Goal: Information Seeking & Learning: Learn about a topic

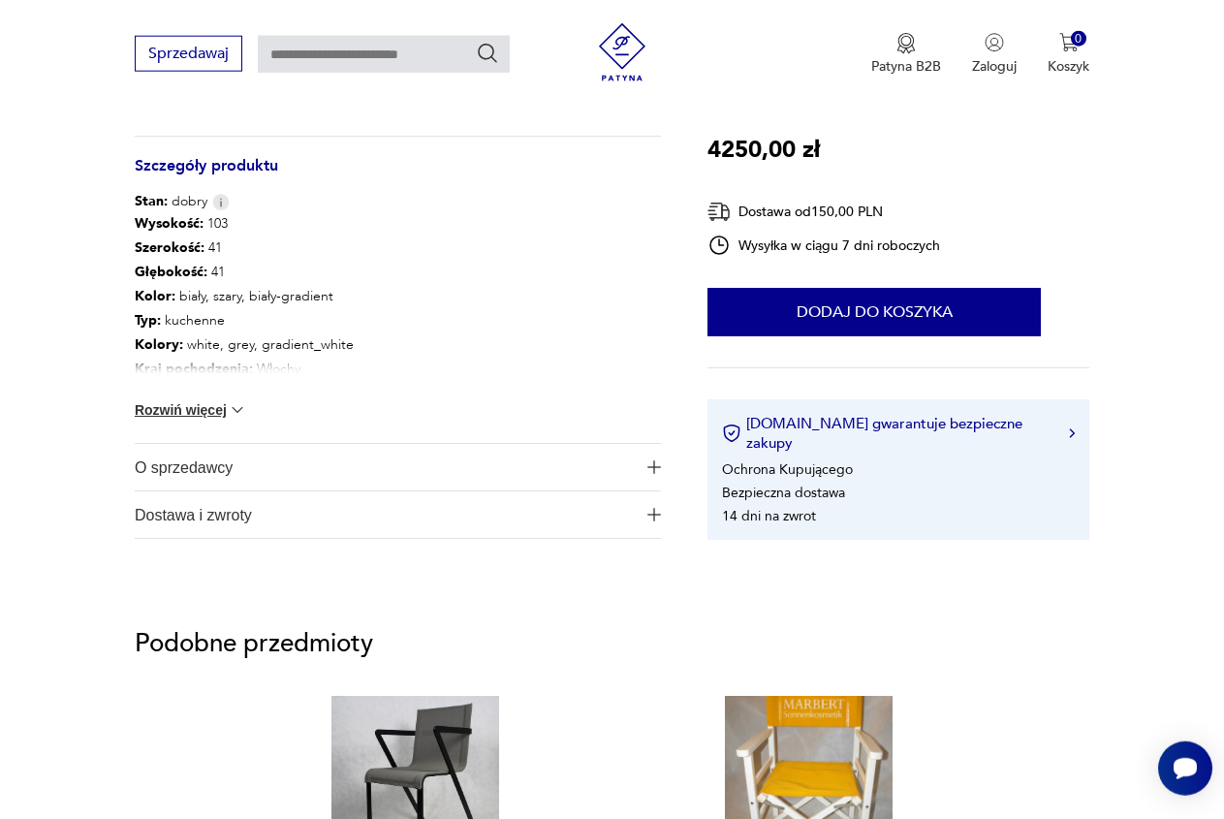
scroll to position [1087, 0]
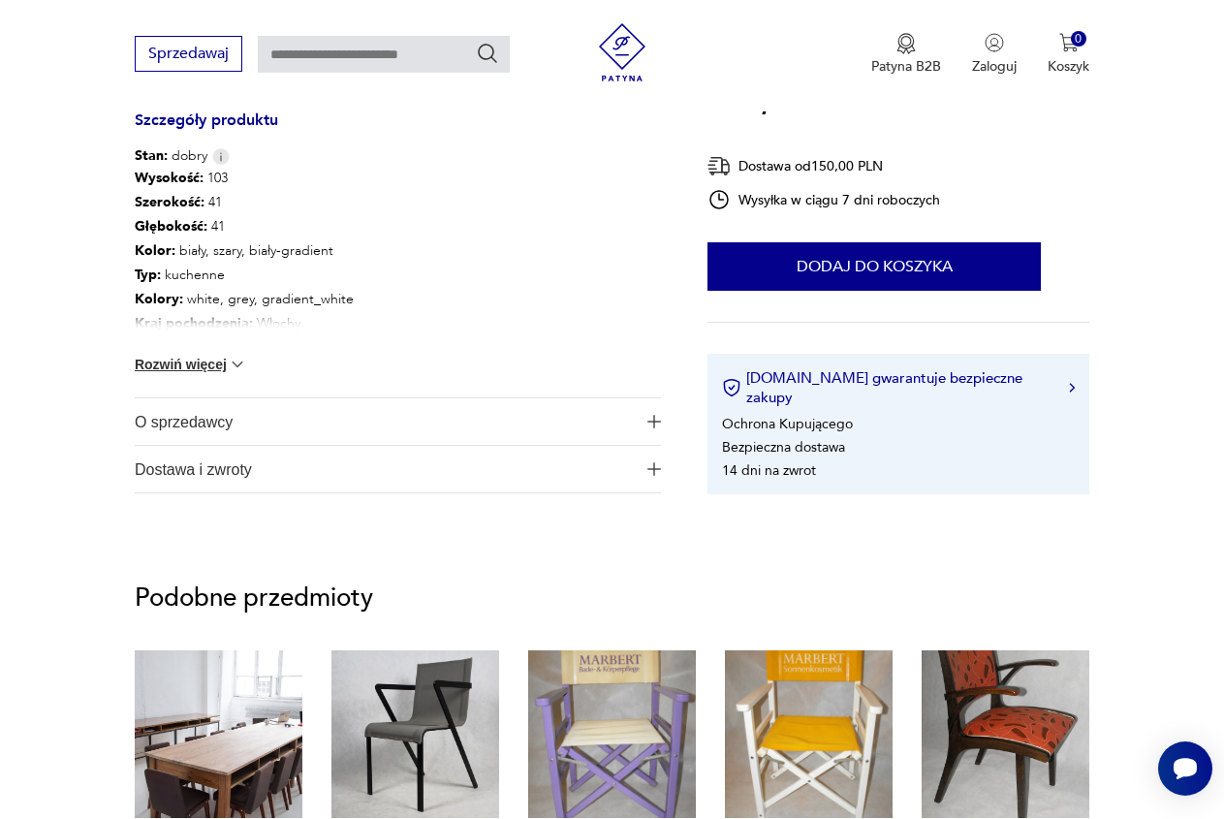
click at [191, 398] on span "O sprzedawcy" at bounding box center [385, 421] width 500 height 47
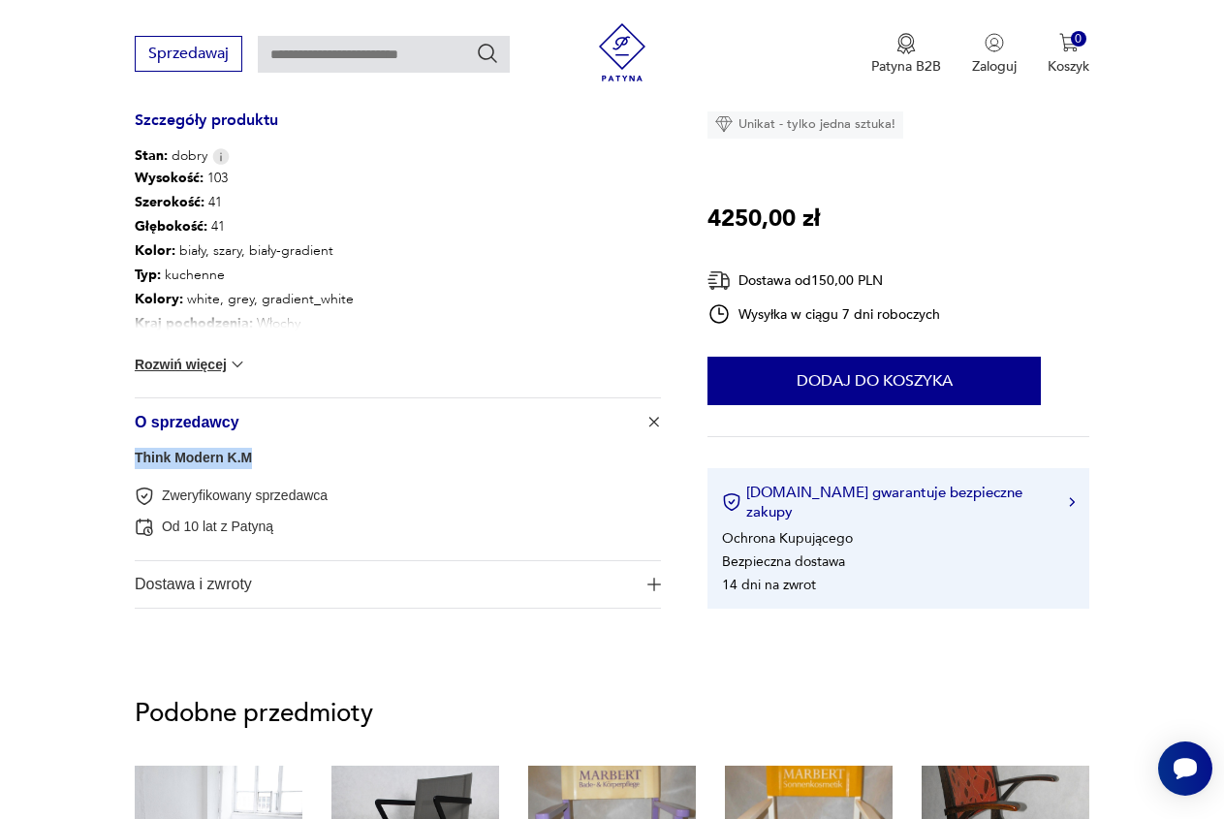
drag, startPoint x: 275, startPoint y: 433, endPoint x: 134, endPoint y: 427, distance: 141.6
copy link "Think Modern K.M"
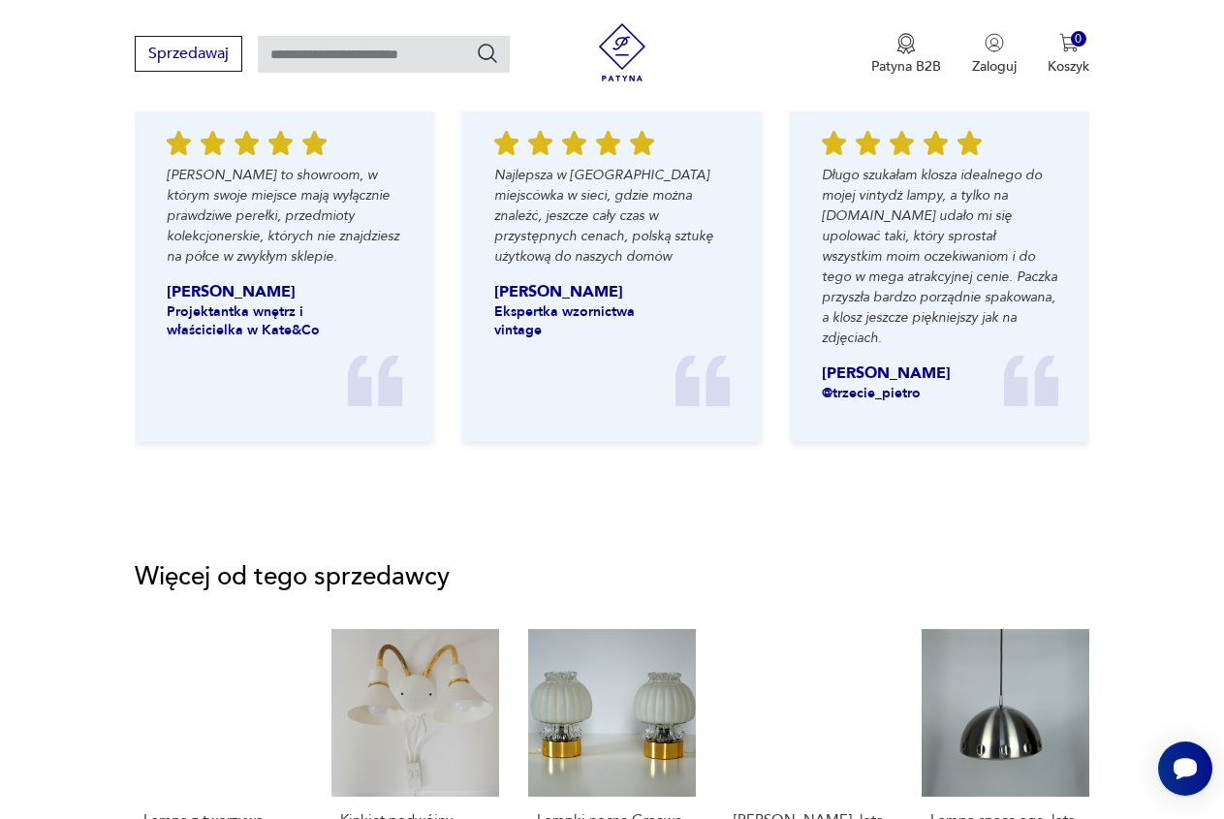
scroll to position [2076, 0]
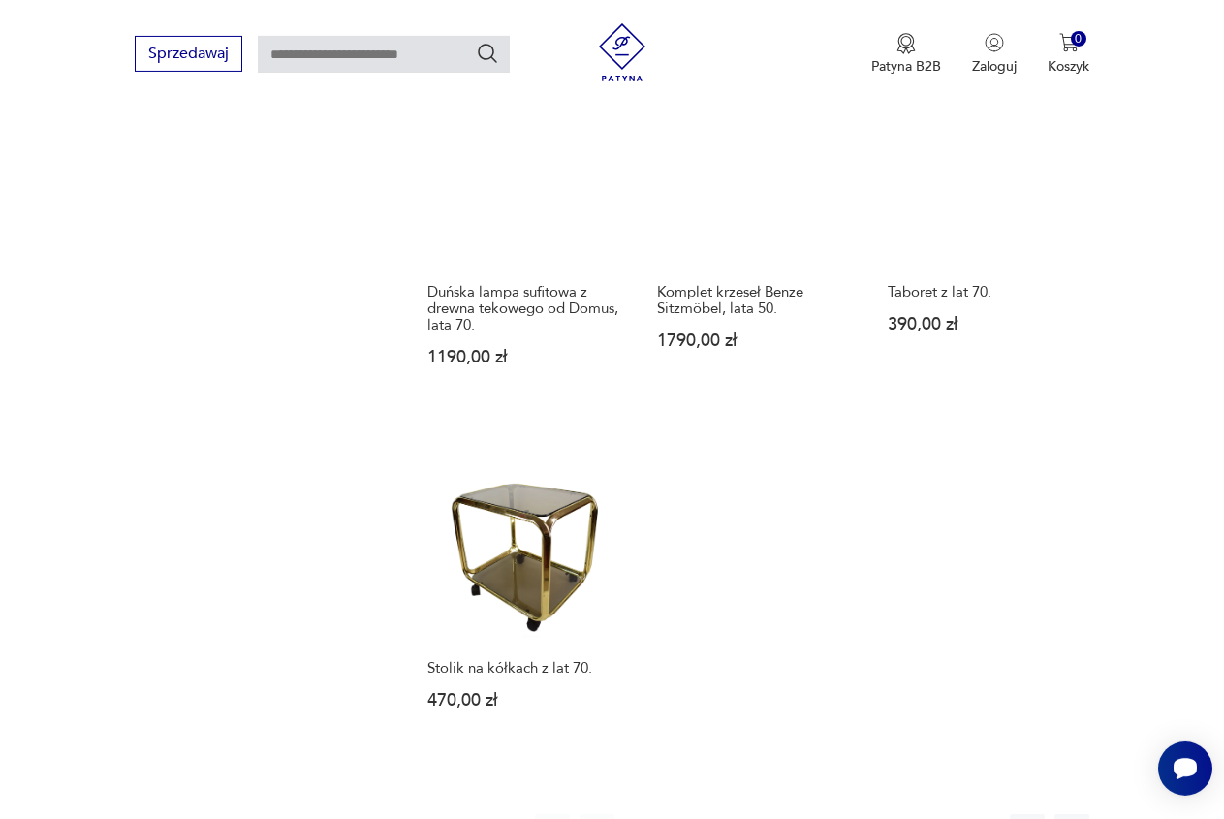
scroll to position [2278, 0]
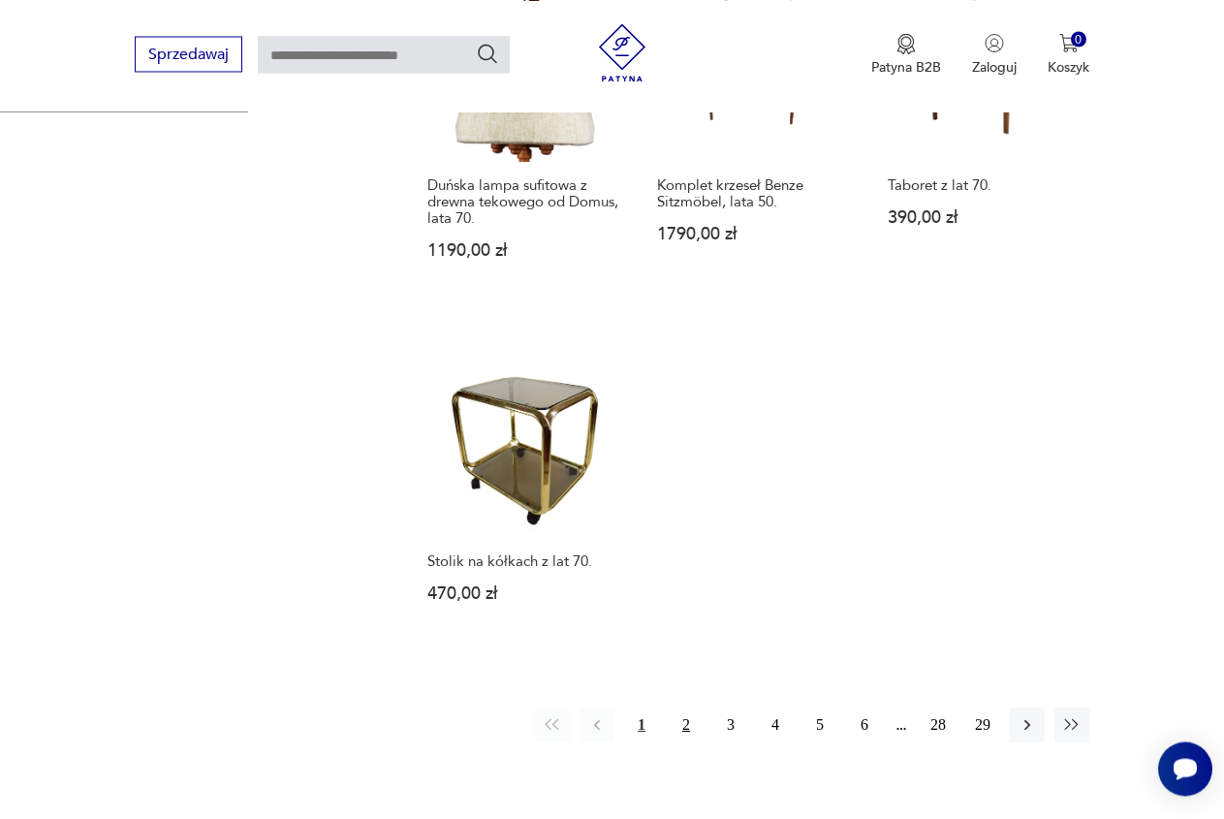
click at [684, 714] on button "2" at bounding box center [686, 725] width 35 height 35
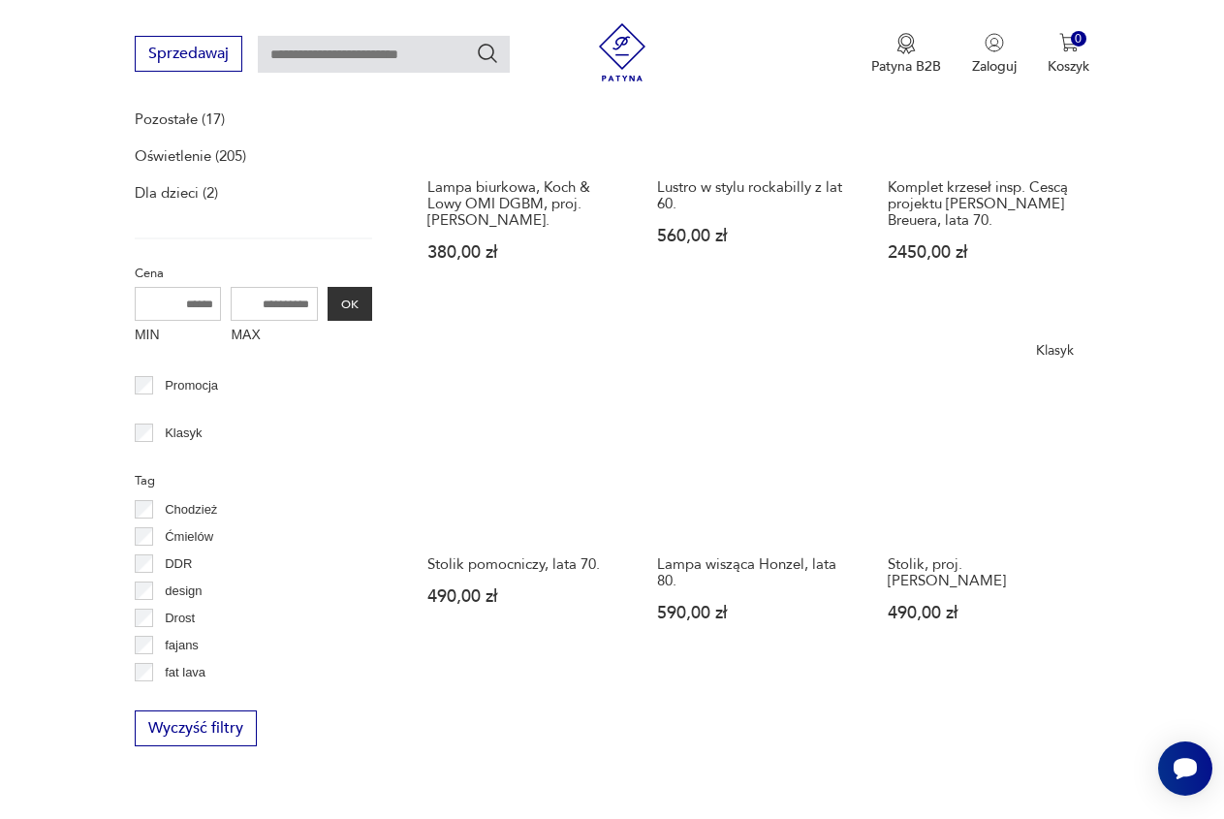
scroll to position [497, 0]
